Goal: Task Accomplishment & Management: Manage account settings

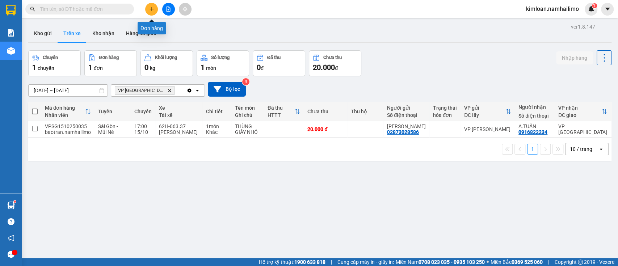
click at [149, 8] on icon "plus" at bounding box center [151, 9] width 5 height 5
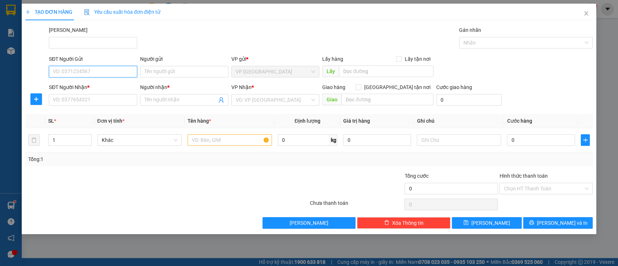
click at [116, 71] on input "SĐT Người Gửi" at bounding box center [93, 72] width 88 height 12
click at [116, 87] on div "0888183550 - C.TRANG" at bounding box center [93, 86] width 80 height 8
type input "0888183550"
type input "C.TRANG"
type input "0394616292"
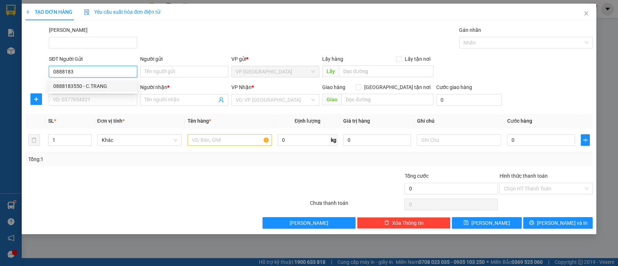
type input "HIẾU"
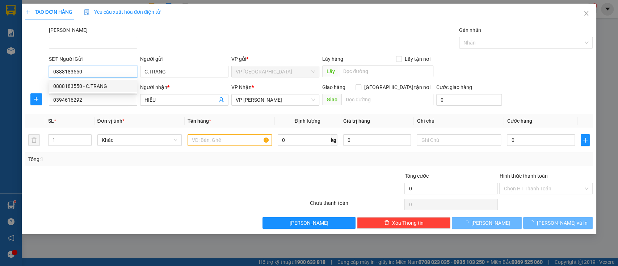
type input "40.000"
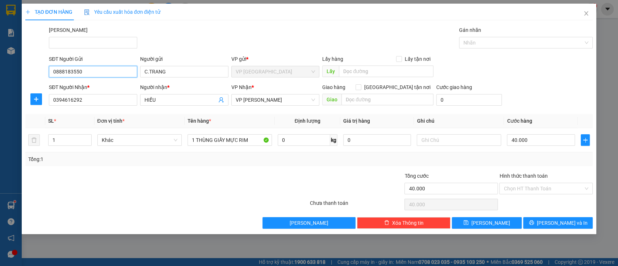
type input "0888183550"
click at [223, 168] on div "Transit Pickup Surcharge Ids Transit Deliver Surcharge Ids Transit Deliver Surc…" at bounding box center [309, 127] width 568 height 203
click at [263, 158] on div "Tổng: 1" at bounding box center [309, 159] width 562 height 8
click at [535, 192] on input "Hình thức thanh toán" at bounding box center [544, 188] width 80 height 11
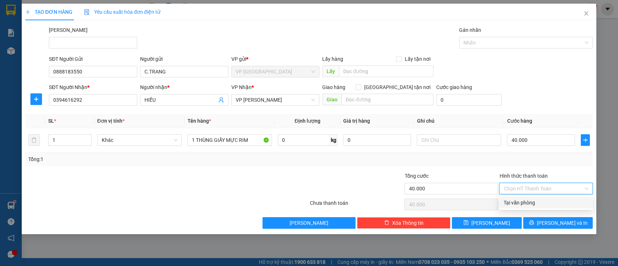
click at [533, 202] on div "Tại văn phòng" at bounding box center [546, 203] width 85 height 8
type input "0"
drag, startPoint x: 476, startPoint y: 162, endPoint x: 483, endPoint y: 163, distance: 7.6
click at [476, 162] on div "Tổng: 1" at bounding box center [309, 159] width 562 height 8
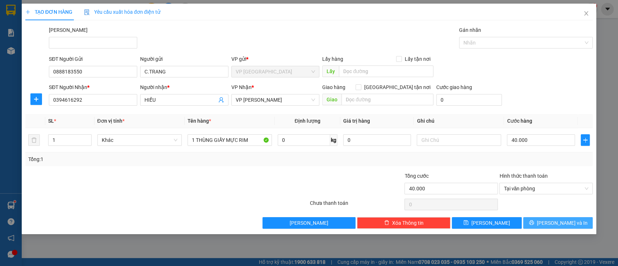
click at [553, 224] on span "[PERSON_NAME] và In" at bounding box center [562, 223] width 51 height 8
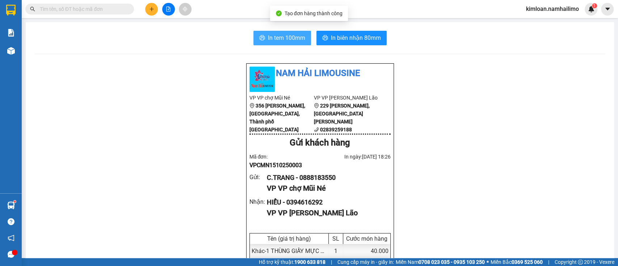
click at [293, 35] on span "In tem 100mm" at bounding box center [286, 37] width 37 height 9
click at [319, 183] on div "C.TRANG - 0888183550" at bounding box center [326, 178] width 118 height 10
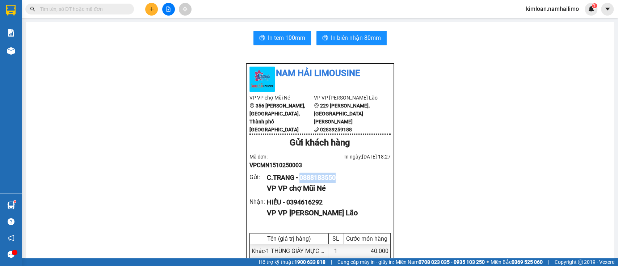
click at [319, 183] on div "C.TRANG - 0888183550" at bounding box center [326, 178] width 118 height 10
copy div "0888183550"
click at [335, 41] on span "In biên nhận 80mm" at bounding box center [356, 37] width 50 height 9
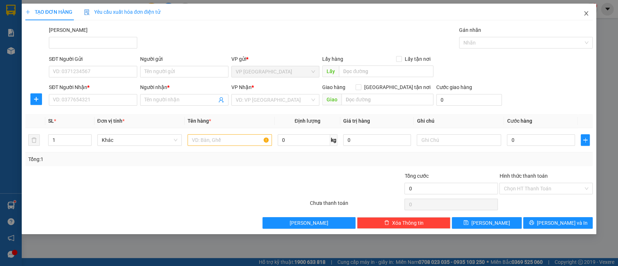
click at [582, 13] on span "Close" at bounding box center [586, 14] width 20 height 20
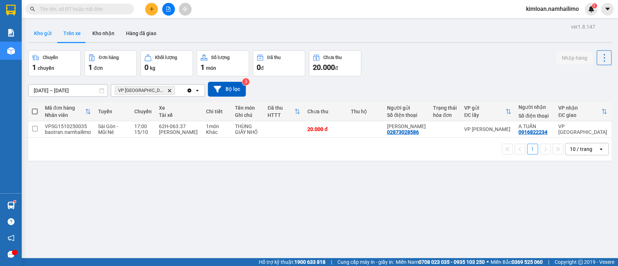
click at [42, 37] on button "Kho gửi" at bounding box center [42, 33] width 29 height 17
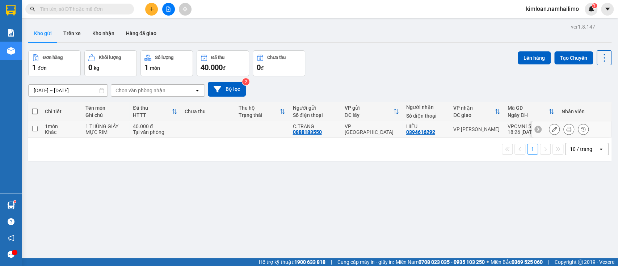
click at [104, 135] on div "1 THÙNG GIẤY MỰC RIM" at bounding box center [105, 129] width 40 height 12
checkbox input "true"
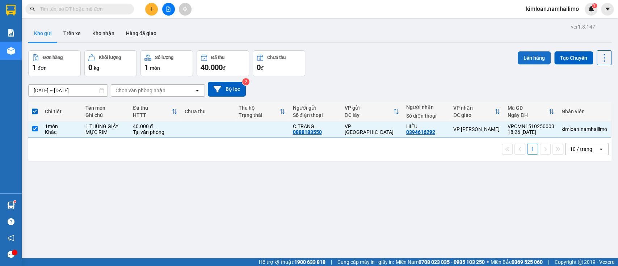
click at [520, 60] on button "Lên hàng" at bounding box center [534, 57] width 33 height 13
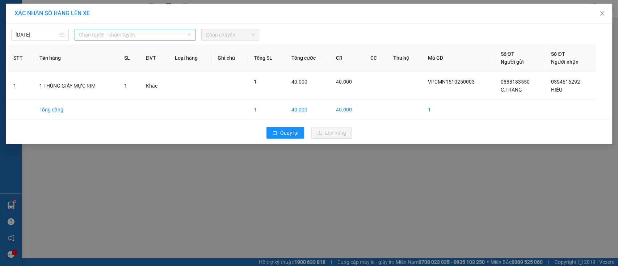
click at [122, 34] on span "Chọn tuyến - nhóm tuyến" at bounding box center [135, 34] width 112 height 11
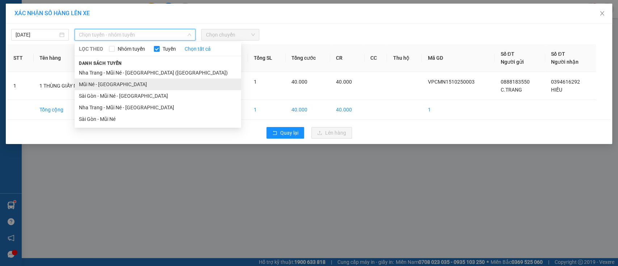
click at [108, 81] on li "Mũi Né - [GEOGRAPHIC_DATA]" at bounding box center [158, 85] width 167 height 12
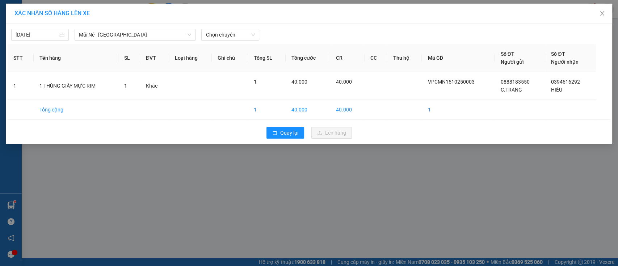
click at [210, 184] on div "XÁC NHẬN SỐ HÀNG LÊN XE [DATE] Mũi Né - [GEOGRAPHIC_DATA] LỌC THEO Nhóm tuyến T…" at bounding box center [309, 133] width 618 height 266
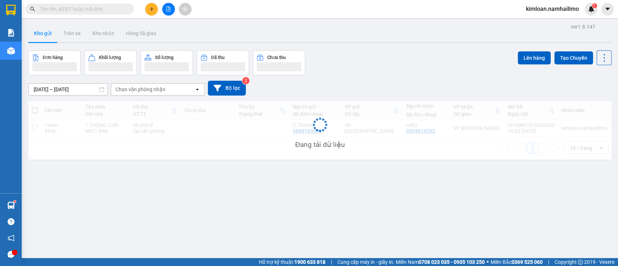
click at [196, 209] on div "ver 1.8.147 Kho gửi Trên xe Kho nhận Hàng đã giao Đơn hàng Khối lượng Số lượng …" at bounding box center [319, 155] width 589 height 266
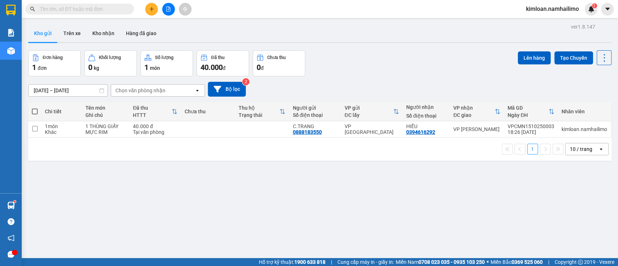
click at [158, 4] on div at bounding box center [168, 9] width 54 height 13
click at [151, 10] on icon "plus" at bounding box center [151, 9] width 5 height 5
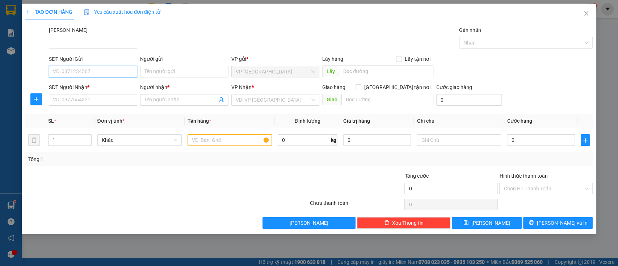
click at [117, 73] on input "SĐT Người Gửi" at bounding box center [93, 72] width 88 height 12
click at [62, 73] on input "0906966330" at bounding box center [93, 72] width 88 height 12
click at [64, 73] on input "0906966330" at bounding box center [93, 72] width 88 height 12
type input "0906966330"
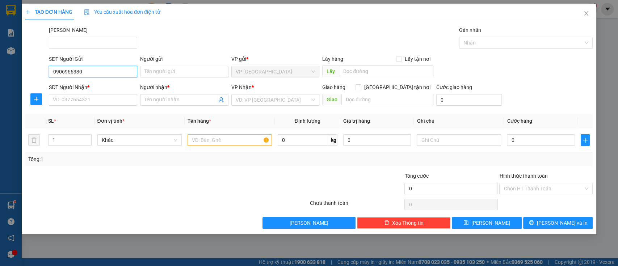
click at [108, 75] on input "0906966330" at bounding box center [93, 72] width 88 height 12
click at [89, 75] on input "0906966330" at bounding box center [93, 72] width 88 height 12
drag, startPoint x: 72, startPoint y: 70, endPoint x: 64, endPoint y: 68, distance: 9.0
click at [72, 71] on input "0906966330" at bounding box center [93, 72] width 88 height 12
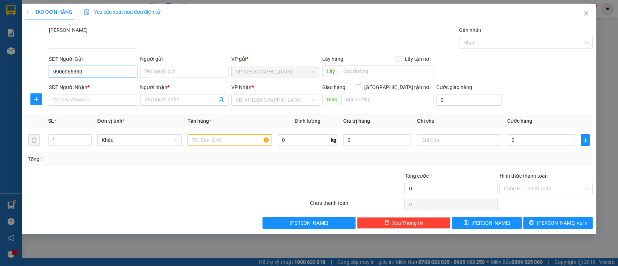
click at [59, 68] on input "0906966330" at bounding box center [93, 72] width 88 height 12
click at [69, 69] on input "0906966330" at bounding box center [93, 72] width 88 height 12
click at [84, 73] on input "0906966330" at bounding box center [93, 72] width 88 height 12
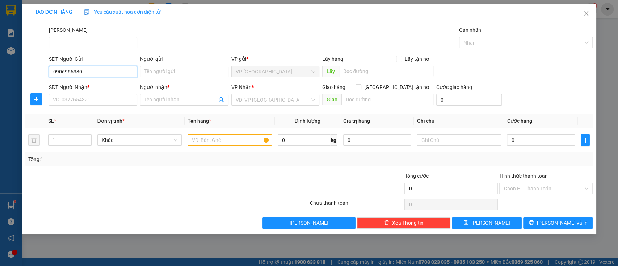
click at [78, 73] on input "0906966330" at bounding box center [93, 72] width 88 height 12
click at [85, 72] on input "0906966330" at bounding box center [93, 72] width 88 height 12
click at [154, 73] on input "Người gửi" at bounding box center [184, 72] width 88 height 12
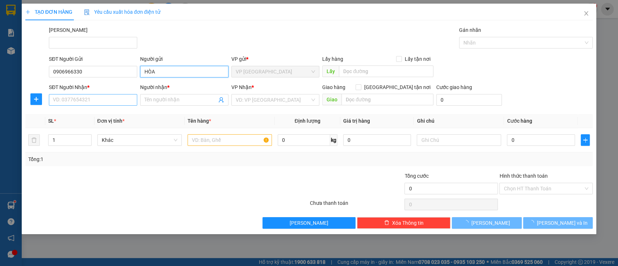
type input "HÒA"
click at [110, 94] on input "SĐT Người Nhận *" at bounding box center [93, 100] width 88 height 12
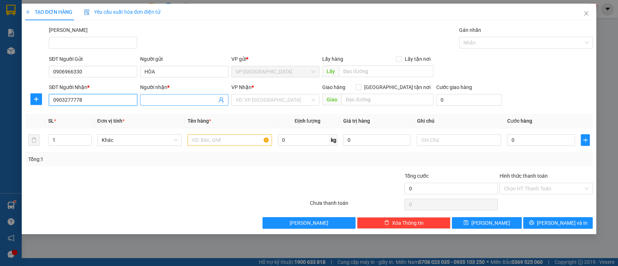
type input "0903277778"
click at [163, 98] on input "Người nhận *" at bounding box center [181, 100] width 72 height 8
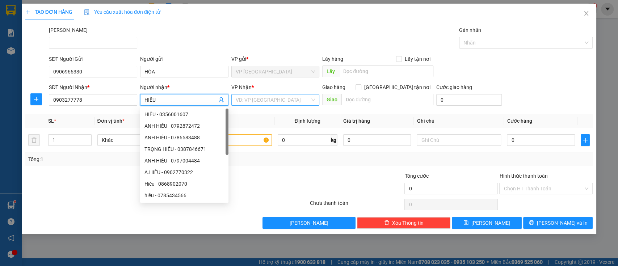
type input "HIẾU"
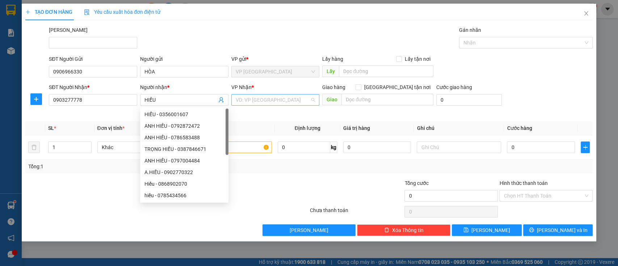
click at [262, 100] on input "search" at bounding box center [273, 100] width 75 height 11
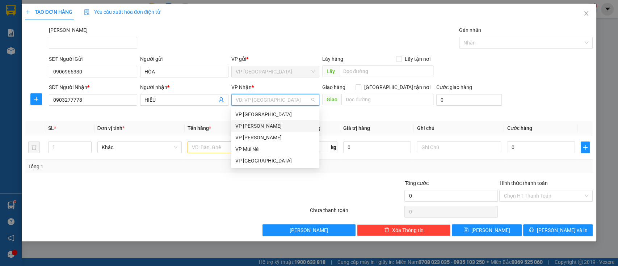
click at [261, 128] on div "VP [PERSON_NAME]" at bounding box center [275, 126] width 80 height 8
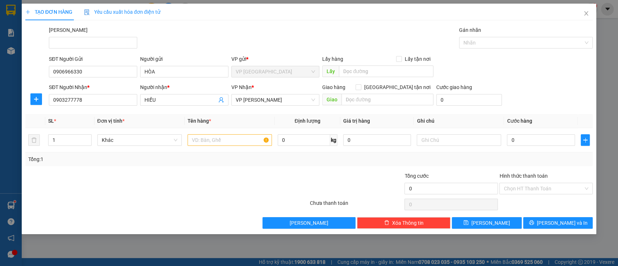
click at [243, 192] on div at bounding box center [261, 184] width 95 height 25
click at [221, 142] on input "text" at bounding box center [230, 140] width 84 height 12
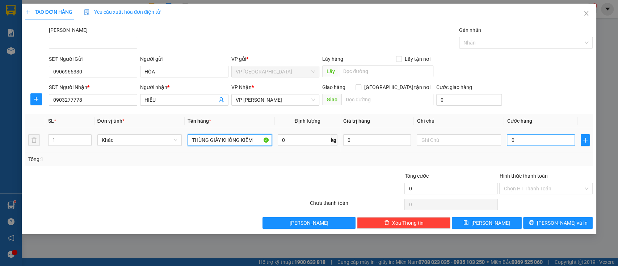
type input "THÙNG GIẤY KHÔNG KIỂM"
click at [534, 145] on input "0" at bounding box center [541, 140] width 68 height 12
type input "005"
type input "5"
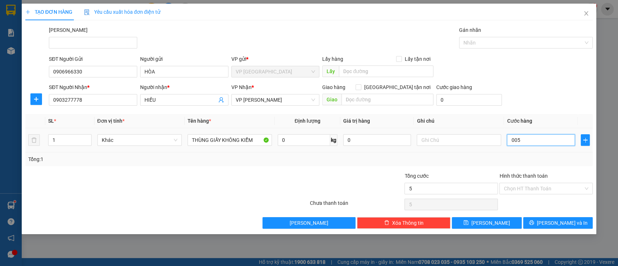
type input "0.050"
type input "50"
type input "50.000"
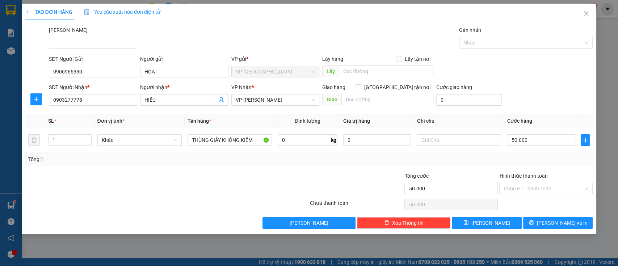
click at [534, 157] on div "Tổng: 1" at bounding box center [309, 159] width 562 height 8
click at [536, 191] on input "Hình thức thanh toán" at bounding box center [544, 188] width 80 height 11
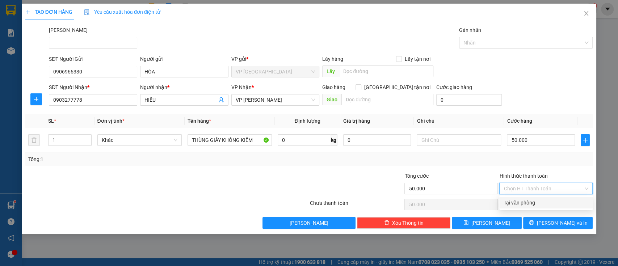
click at [530, 206] on div "Tại văn phòng" at bounding box center [546, 203] width 85 height 8
type input "0"
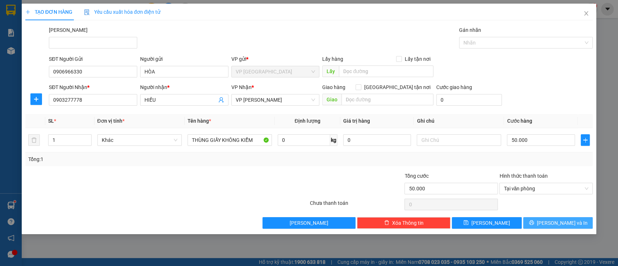
click at [571, 217] on button "[PERSON_NAME] và In" at bounding box center [558, 223] width 70 height 12
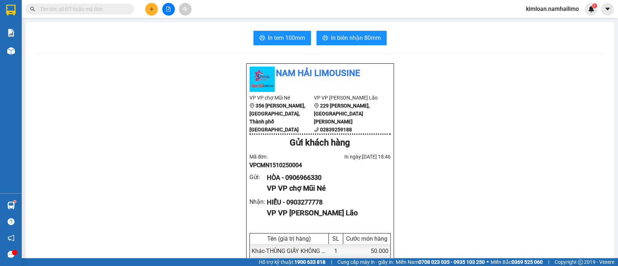
click at [312, 183] on div "HÒA - 0906966330" at bounding box center [326, 178] width 118 height 10
copy div "0906966330"
click at [356, 36] on span "In biên nhận 80mm" at bounding box center [356, 37] width 50 height 9
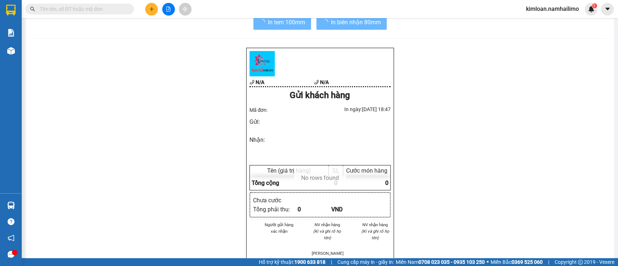
scroll to position [80, 0]
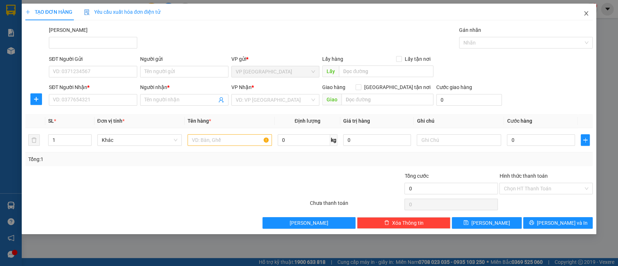
click at [587, 13] on icon "close" at bounding box center [587, 13] width 4 height 4
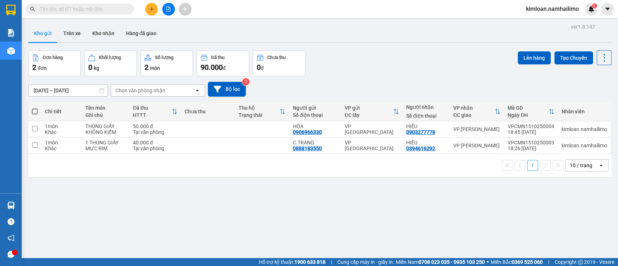
click at [69, 124] on div "1 món" at bounding box center [61, 126] width 33 height 6
checkbox input "true"
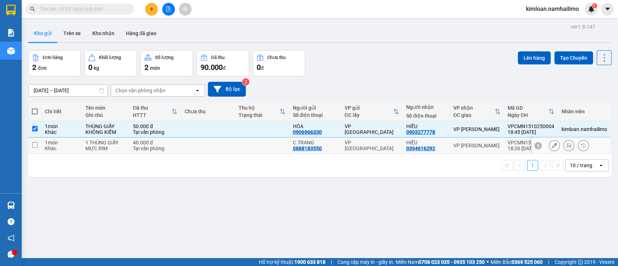
click at [82, 144] on td "1 THÙNG GIẤY MỰC RIM" at bounding box center [105, 146] width 47 height 16
checkbox input "true"
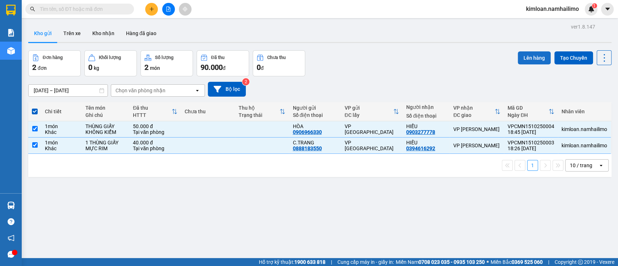
click at [529, 55] on button "Lên hàng" at bounding box center [534, 57] width 33 height 13
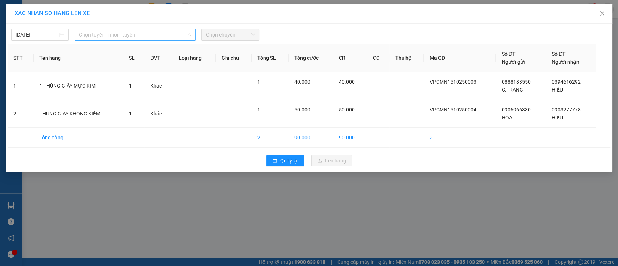
click at [109, 33] on span "Chọn tuyến - nhóm tuyến" at bounding box center [135, 34] width 112 height 11
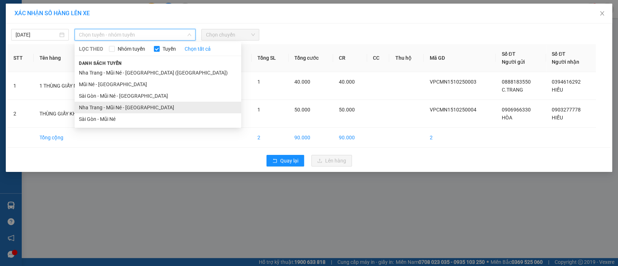
click at [119, 110] on li "Nha Trang - Mũi Né - [GEOGRAPHIC_DATA]" at bounding box center [158, 108] width 167 height 12
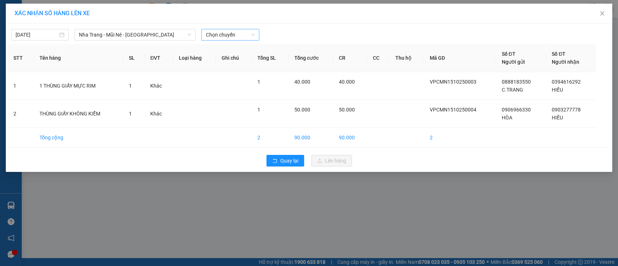
click at [246, 32] on span "Chọn chuyến" at bounding box center [230, 34] width 49 height 11
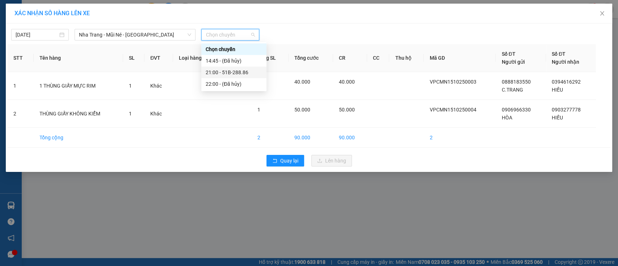
click at [240, 74] on div "21:00 - 51B-288.86" at bounding box center [234, 72] width 56 height 8
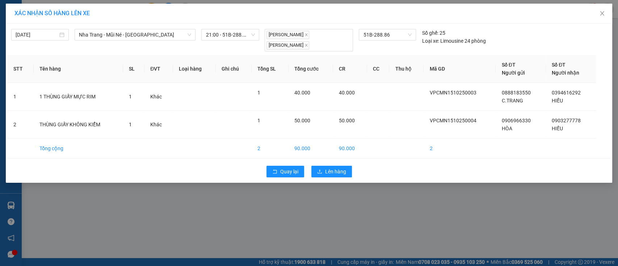
click at [378, 180] on div "Quay lại Lên hàng" at bounding box center [309, 171] width 603 height 19
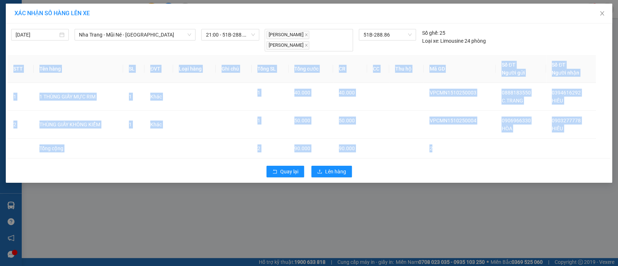
click at [378, 180] on div "Quay lại Lên hàng" at bounding box center [309, 171] width 603 height 19
click at [342, 166] on button "Lên hàng" at bounding box center [331, 172] width 41 height 12
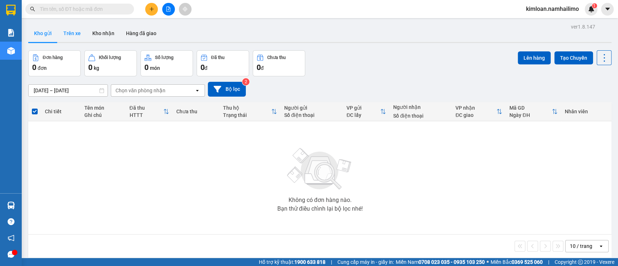
click at [67, 36] on button "Trên xe" at bounding box center [72, 33] width 29 height 17
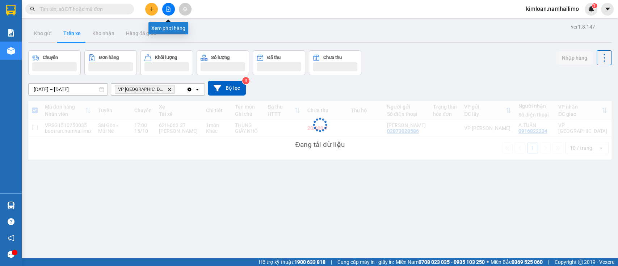
click at [164, 10] on button at bounding box center [168, 9] width 13 height 13
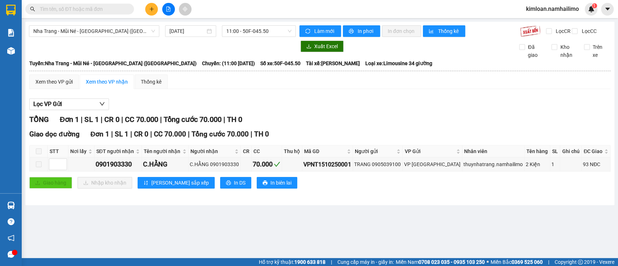
click at [81, 22] on div "Nha Trang - Mũi Né - Sài Gòn (Sáng) 15/10/2025 11:00 - 50F-045.50 Làm mới In ph…" at bounding box center [319, 114] width 589 height 184
click at [92, 29] on span "Nha Trang - Mũi Né - [GEOGRAPHIC_DATA] ([GEOGRAPHIC_DATA])" at bounding box center [94, 31] width 122 height 11
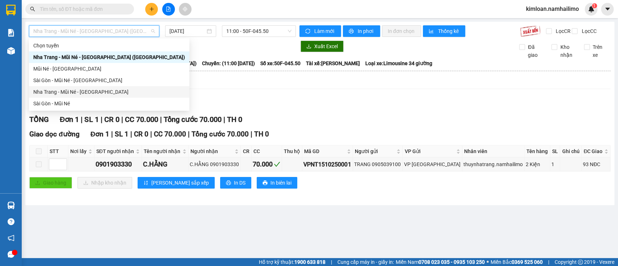
click at [76, 89] on div "Nha Trang - Mũi Né - [GEOGRAPHIC_DATA]" at bounding box center [109, 92] width 152 height 8
type input "[DATE]"
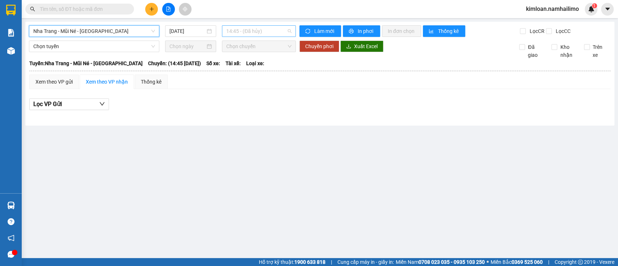
click at [235, 33] on span "14:45 - (Đã hủy)" at bounding box center [258, 31] width 65 height 11
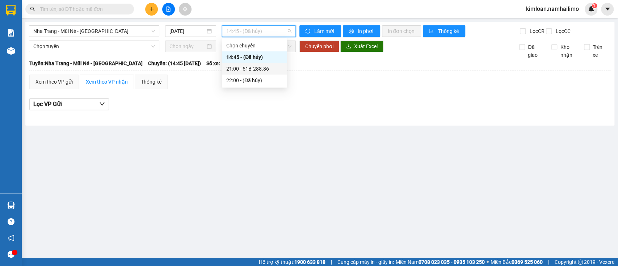
click at [240, 69] on div "21:00 - 51B-288.86" at bounding box center [254, 69] width 56 height 8
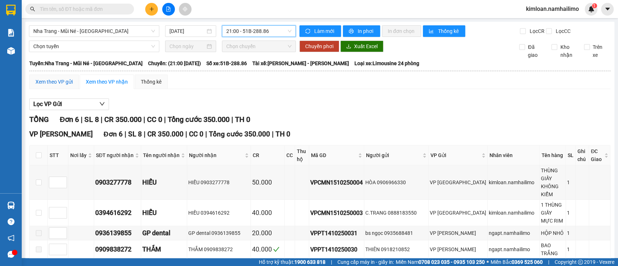
drag, startPoint x: 56, startPoint y: 85, endPoint x: 71, endPoint y: 92, distance: 16.8
click at [56, 85] on div "Xem theo VP gửi" at bounding box center [53, 82] width 37 height 8
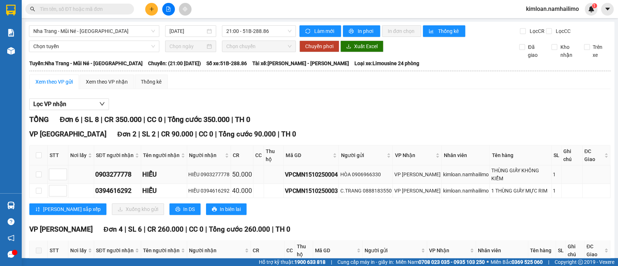
drag, startPoint x: 511, startPoint y: 169, endPoint x: 504, endPoint y: 168, distance: 6.9
click at [511, 168] on div "THÙNG GIẤY KHÔNG KIỂM" at bounding box center [520, 175] width 59 height 16
click at [294, 159] on div "Mã GD" at bounding box center [311, 155] width 51 height 8
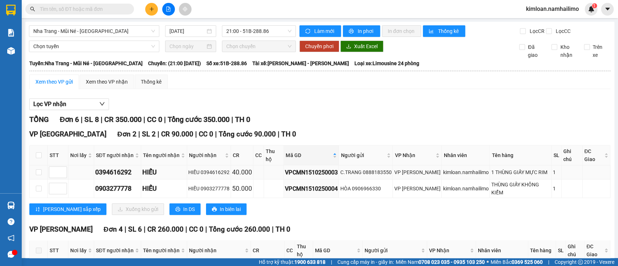
click at [297, 171] on div "VPCMN1510250003" at bounding box center [311, 172] width 53 height 9
click at [318, 186] on div "VPCMN1510250004" at bounding box center [311, 188] width 53 height 9
copy div "VPCMN1510250004"
click at [72, 9] on input "text" at bounding box center [82, 9] width 85 height 8
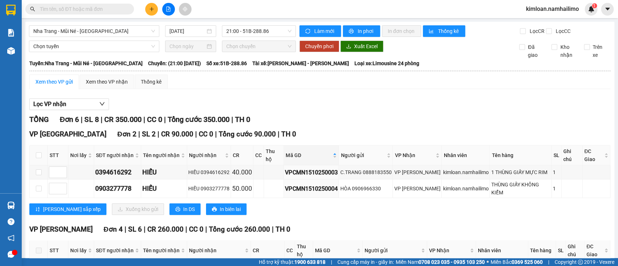
paste input "VPCMN1510250004"
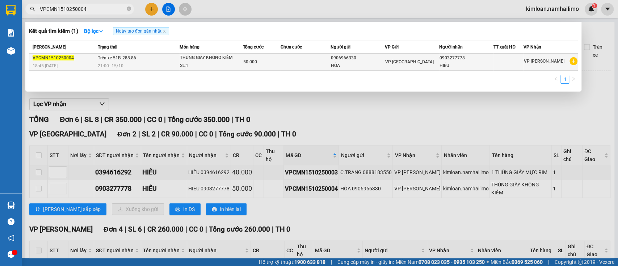
type input "VPCMN1510250004"
click at [565, 60] on div "VP [PERSON_NAME]" at bounding box center [551, 61] width 54 height 9
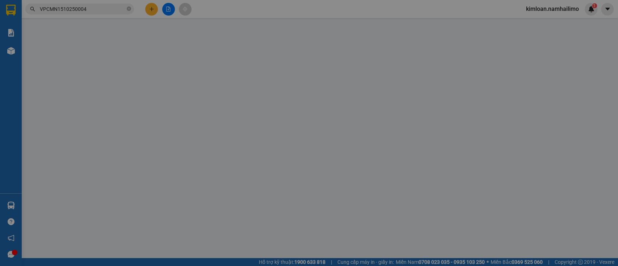
type input "0906966330"
type input "0903277778"
type input "50.000"
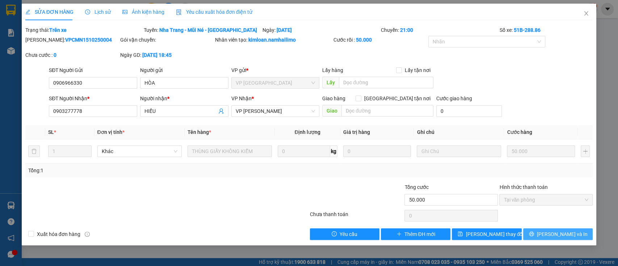
click at [553, 229] on button "[PERSON_NAME] và In" at bounding box center [558, 235] width 70 height 12
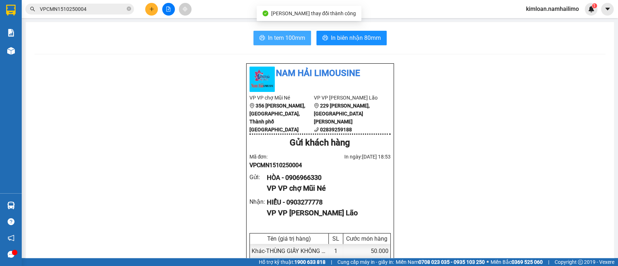
click at [292, 42] on span "In tem 100mm" at bounding box center [286, 37] width 37 height 9
click at [274, 36] on span "In tem 100mm" at bounding box center [286, 37] width 37 height 9
click at [291, 38] on span "In tem 100mm" at bounding box center [286, 37] width 37 height 9
